Goal: Information Seeking & Learning: Learn about a topic

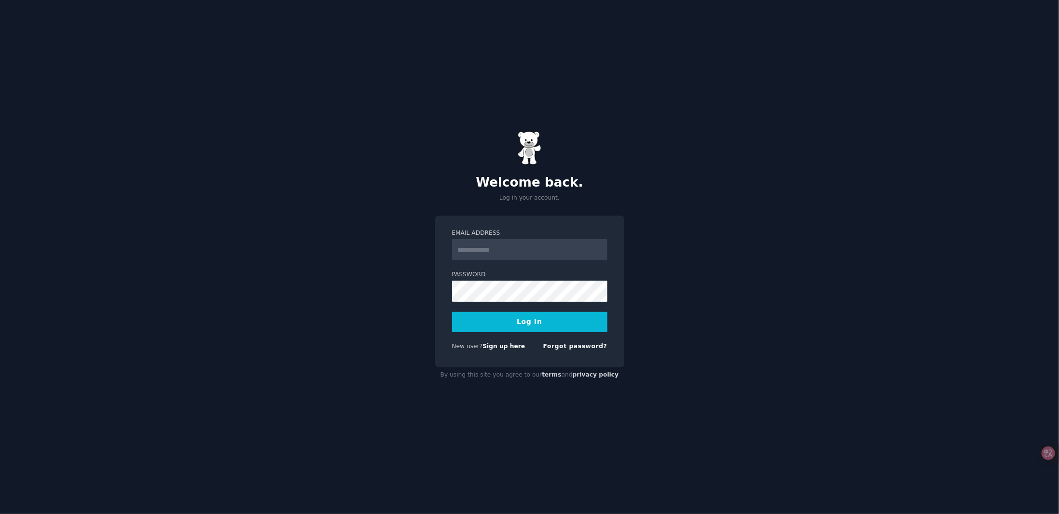
click at [484, 255] on input "Email Address" at bounding box center [529, 249] width 155 height 21
click at [509, 254] on input "Email Address" at bounding box center [529, 249] width 155 height 21
type input "**********"
click at [520, 328] on button "Log In" at bounding box center [529, 322] width 155 height 20
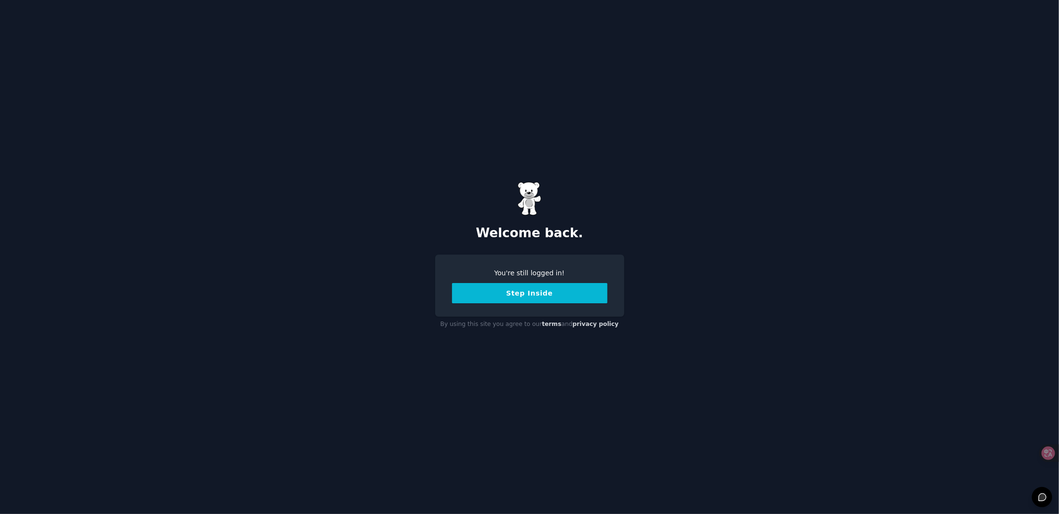
click at [551, 298] on button "Step Inside" at bounding box center [529, 293] width 155 height 20
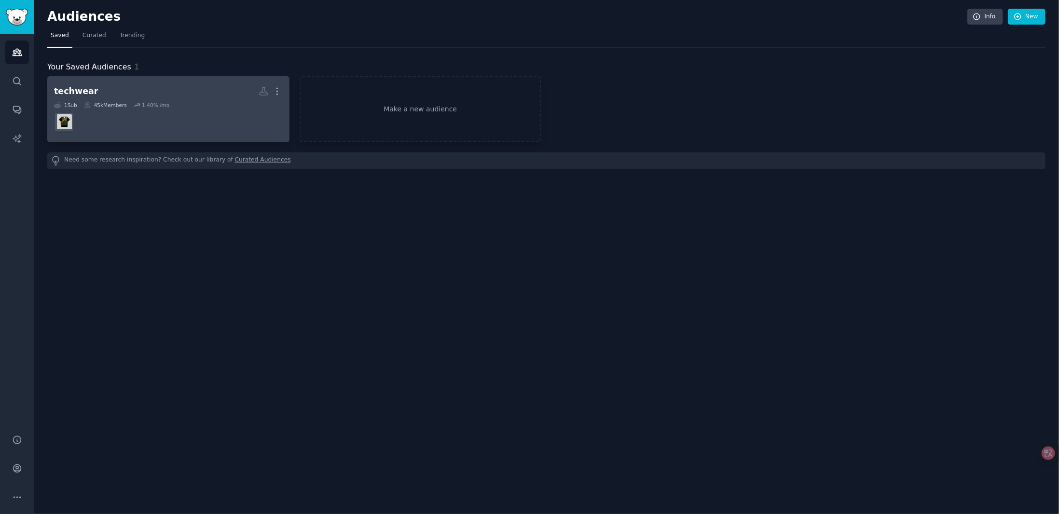
click at [211, 127] on dd at bounding box center [168, 122] width 229 height 27
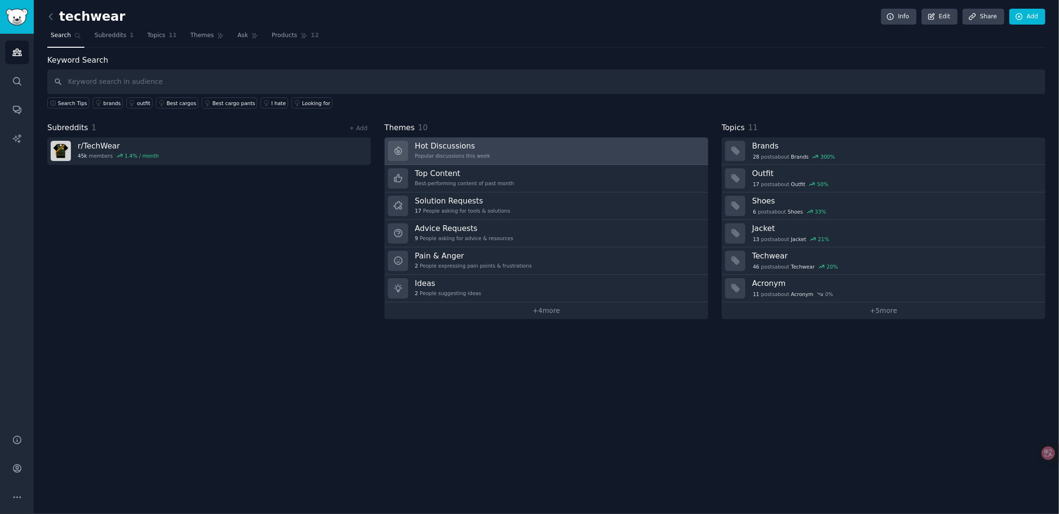
click at [572, 149] on link "Hot Discussions Popular discussions this week" at bounding box center [547, 150] width 324 height 27
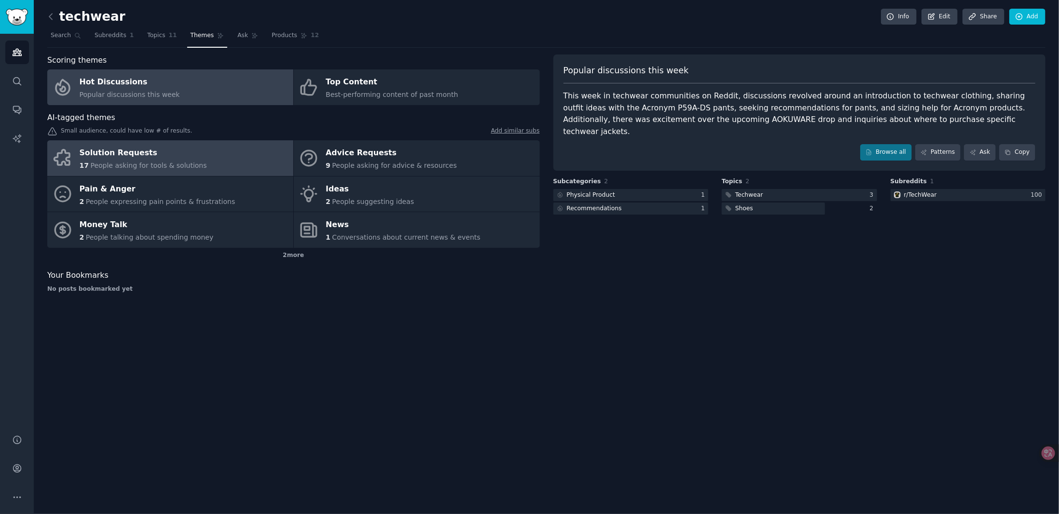
click at [220, 155] on link "Solution Requests 17 People asking for tools & solutions" at bounding box center [170, 158] width 246 height 36
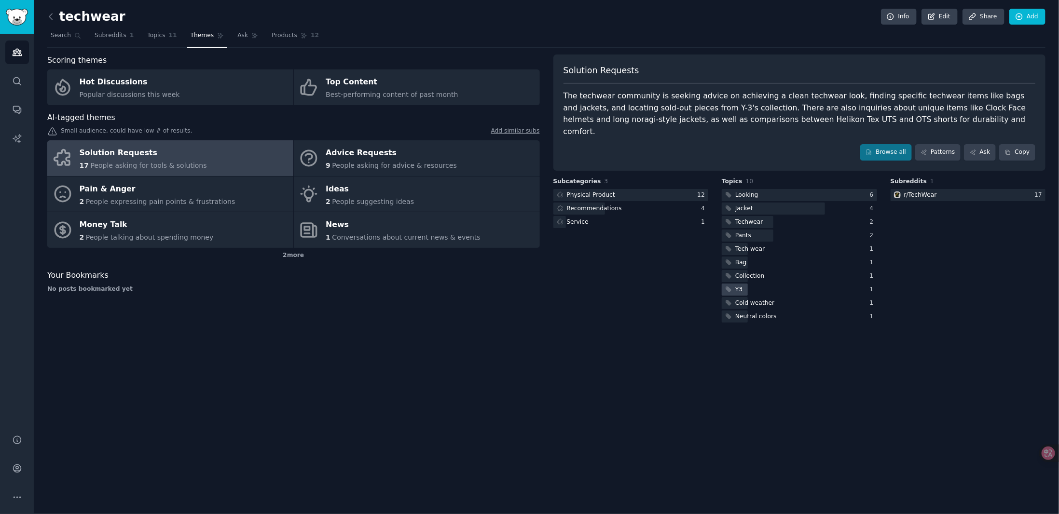
click at [740, 286] on div "Y3" at bounding box center [738, 290] width 7 height 9
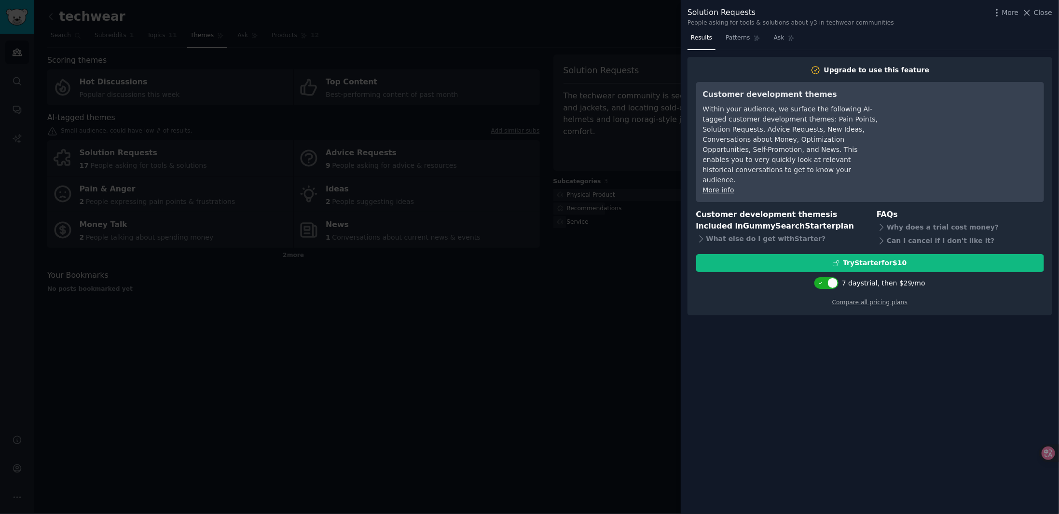
click at [543, 348] on div at bounding box center [529, 257] width 1059 height 514
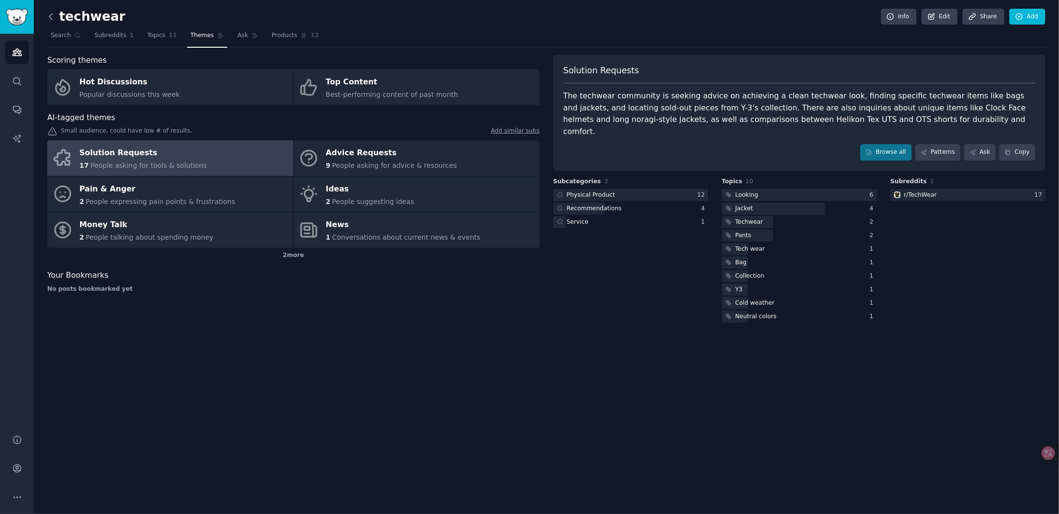
click at [50, 18] on icon at bounding box center [51, 17] width 10 height 10
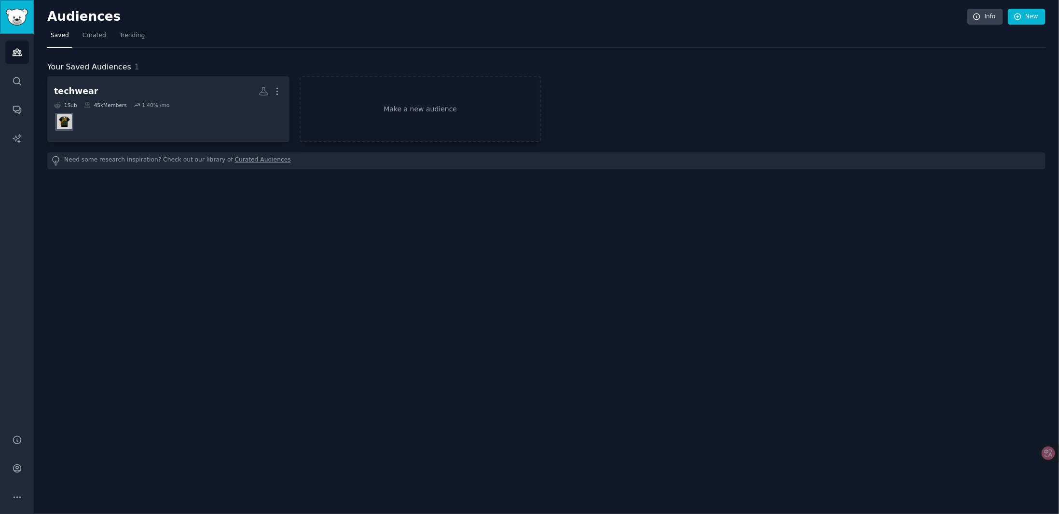
click at [16, 19] on img "Sidebar" at bounding box center [17, 17] width 22 height 17
click at [21, 79] on icon "Sidebar" at bounding box center [17, 81] width 10 height 10
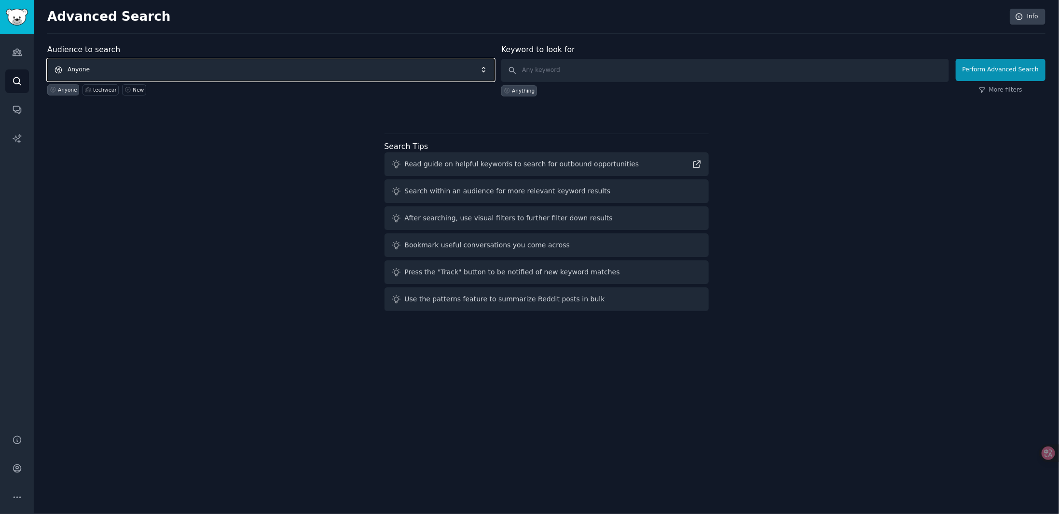
click at [118, 68] on span "Anyone" at bounding box center [270, 70] width 447 height 22
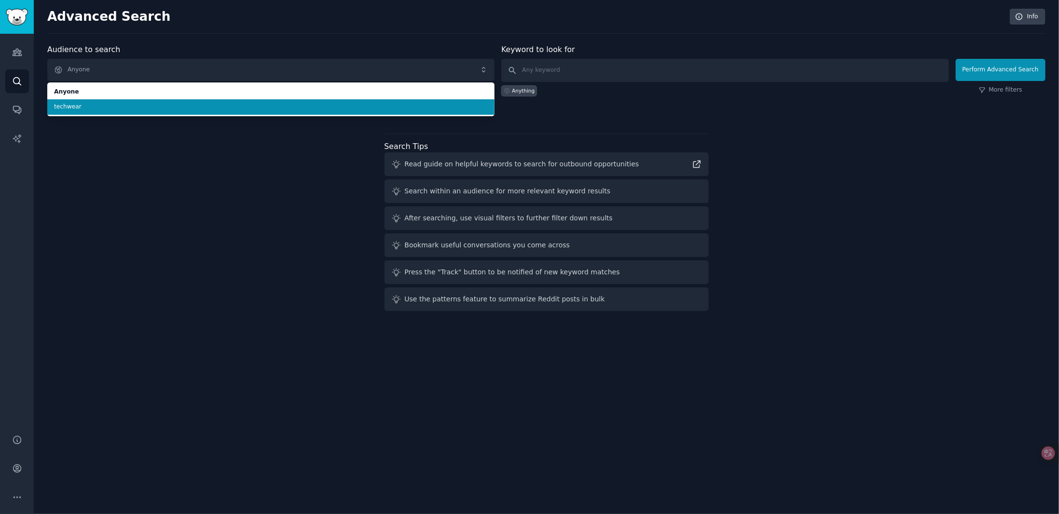
click at [84, 110] on li "techwear" at bounding box center [270, 106] width 447 height 15
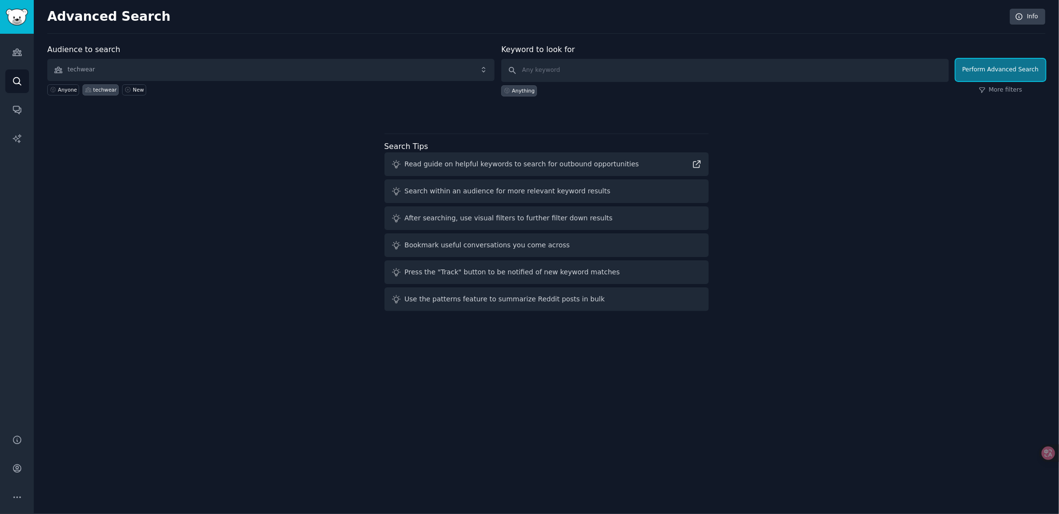
click at [994, 73] on button "Perform Advanced Search" at bounding box center [1001, 70] width 90 height 22
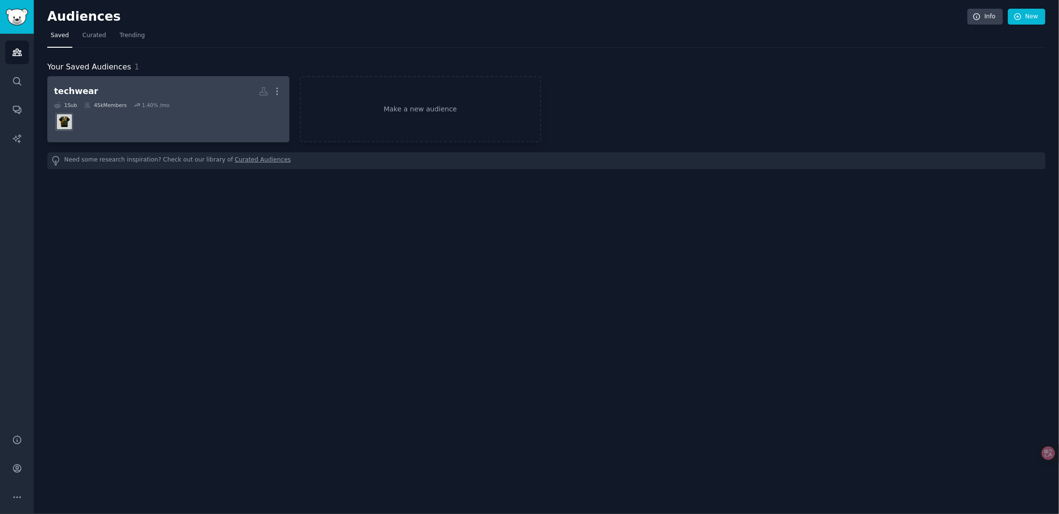
click at [186, 119] on dd at bounding box center [168, 122] width 229 height 27
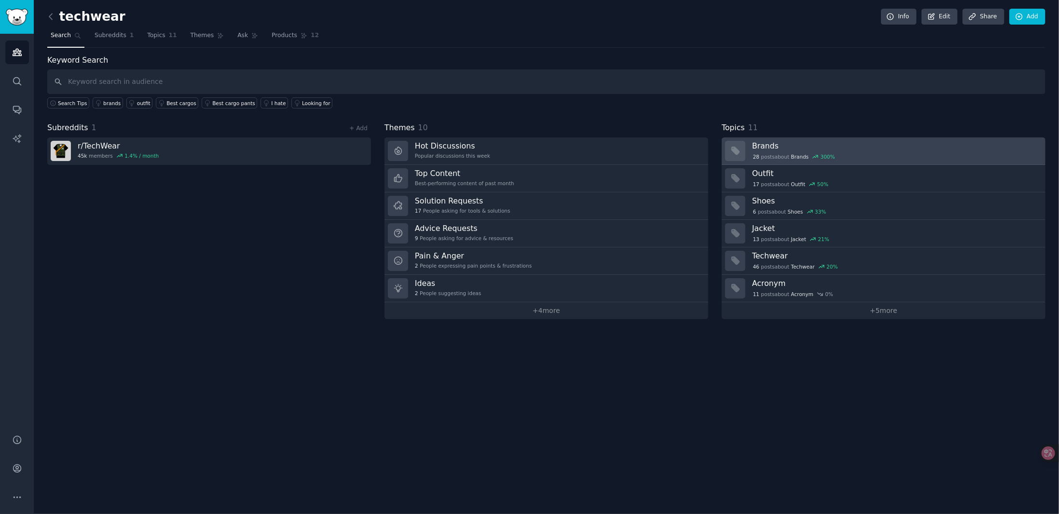
click at [772, 144] on h3 "Brands" at bounding box center [895, 146] width 287 height 10
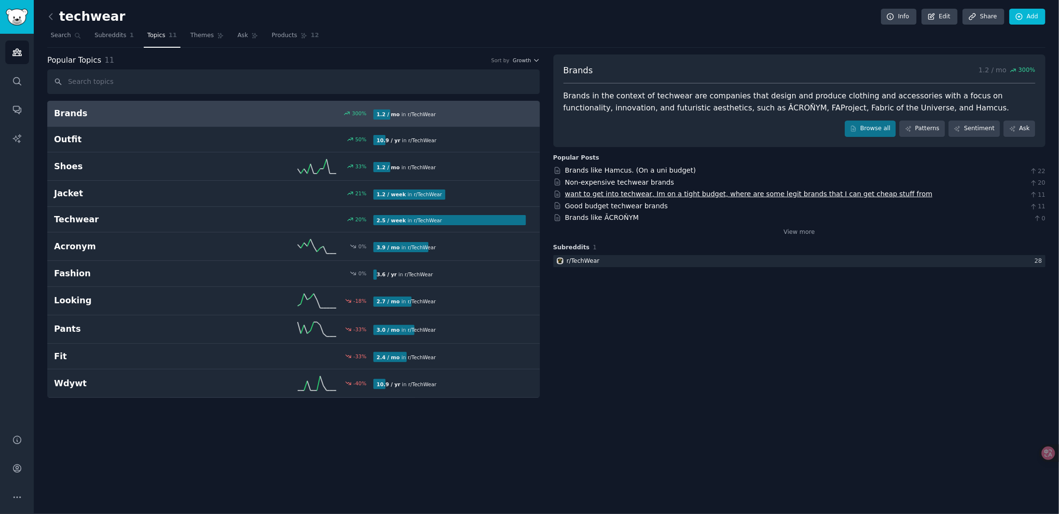
click at [852, 191] on link "want to get into techwear, Im on a tight budget, where are some legit brands th…" at bounding box center [749, 194] width 368 height 8
click at [648, 206] on link "Good budget techwear brands" at bounding box center [616, 206] width 103 height 8
